Goal: Navigation & Orientation: Understand site structure

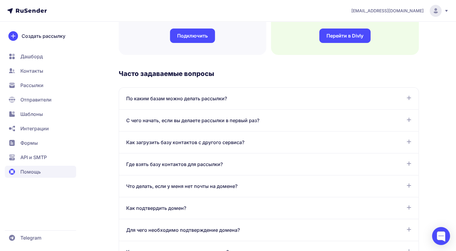
scroll to position [269, 0]
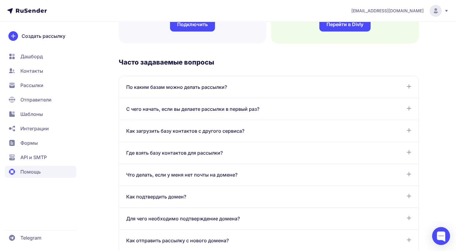
click at [408, 83] on div "По каким базам можно делать рассылки? Рассылки можно отправлять только по базам…" at bounding box center [269, 87] width 300 height 22
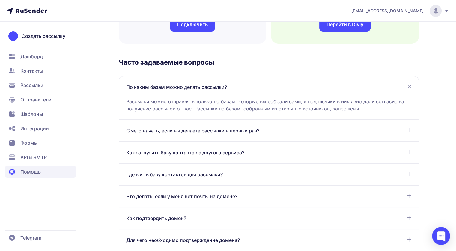
click at [408, 83] on div "По каким базам можно делать рассылки? Рассылки можно отправлять только по базам…" at bounding box center [269, 98] width 300 height 44
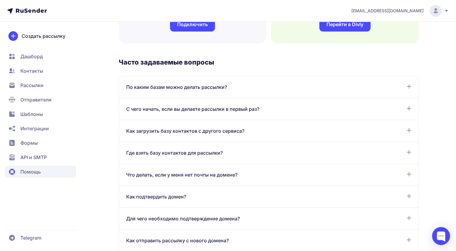
click at [380, 190] on div "Как подтвердить домен? Для подтверждения домена добавьте его в разделе Отправит…" at bounding box center [269, 197] width 300 height 22
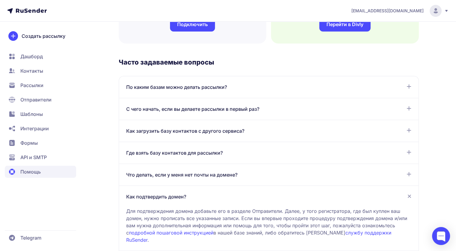
click at [394, 193] on div "Как подтвердить домен?" at bounding box center [268, 196] width 285 height 7
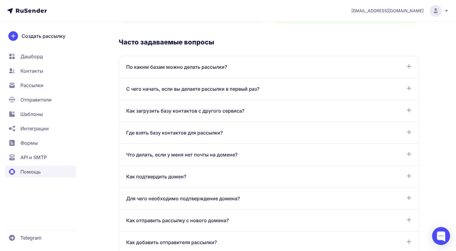
scroll to position [288, 0]
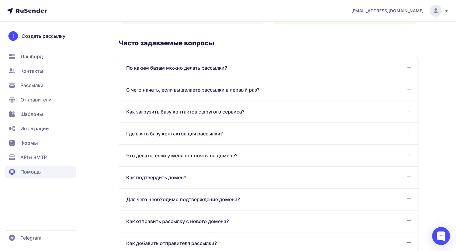
click at [445, 11] on icon at bounding box center [446, 10] width 5 height 5
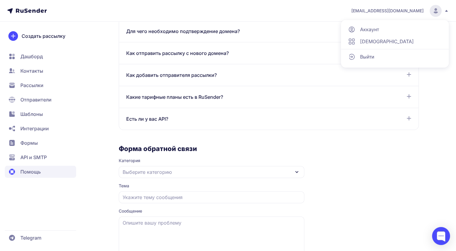
scroll to position [494, 0]
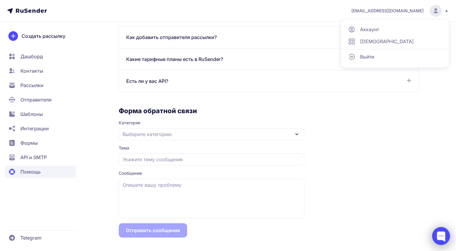
click at [439, 241] on div at bounding box center [441, 236] width 18 height 18
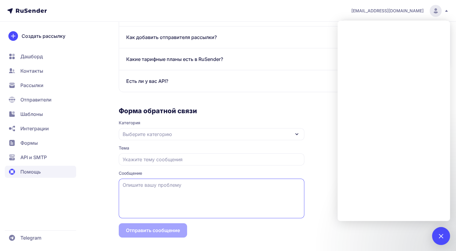
click at [296, 214] on textarea at bounding box center [212, 199] width 186 height 40
click at [33, 145] on span "Формы" at bounding box center [28, 142] width 17 height 7
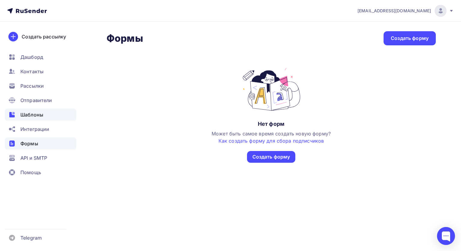
click at [38, 118] on span "Шаблоны" at bounding box center [31, 114] width 23 height 7
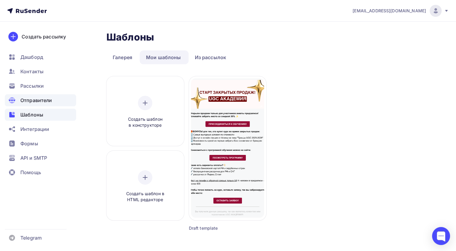
click at [45, 102] on span "Отправители" at bounding box center [36, 100] width 32 height 7
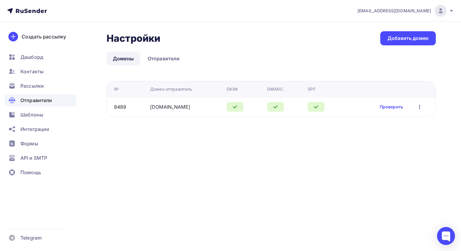
click at [420, 105] on icon "button" at bounding box center [419, 107] width 1 height 4
click at [173, 55] on link "Отправители" at bounding box center [163, 59] width 45 height 14
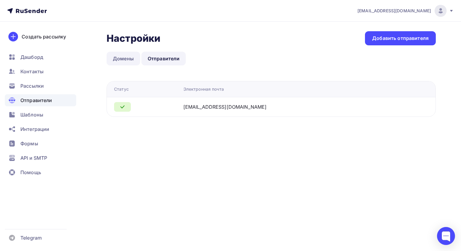
click at [131, 64] on link "Домены" at bounding box center [124, 59] width 34 height 14
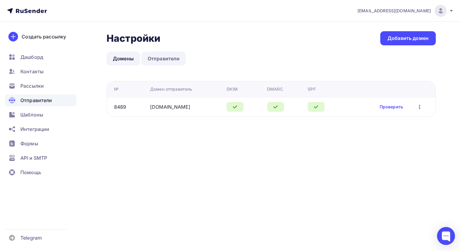
click at [158, 62] on link "Отправители" at bounding box center [163, 59] width 45 height 14
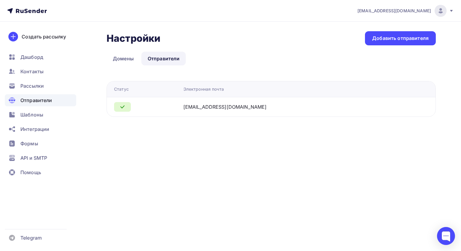
click at [239, 115] on td "[EMAIL_ADDRESS][DOMAIN_NAME]" at bounding box center [291, 107] width 221 height 20
click at [59, 88] on div "Рассылки" at bounding box center [40, 86] width 71 height 12
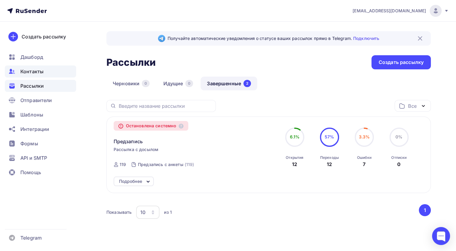
click at [58, 72] on div "Контакты" at bounding box center [40, 71] width 71 height 12
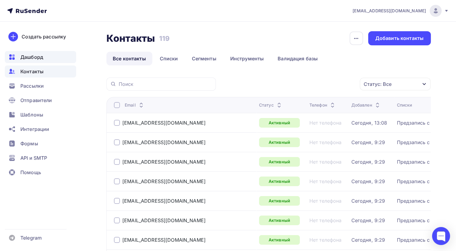
click at [53, 56] on div "Дашборд" at bounding box center [40, 57] width 71 height 12
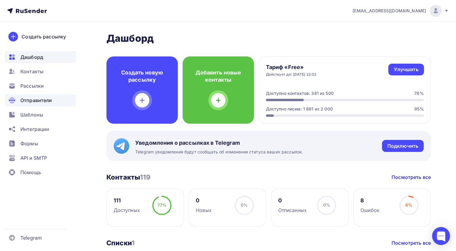
click at [34, 99] on span "Отправители" at bounding box center [36, 100] width 32 height 7
